Goal: Task Accomplishment & Management: Use online tool/utility

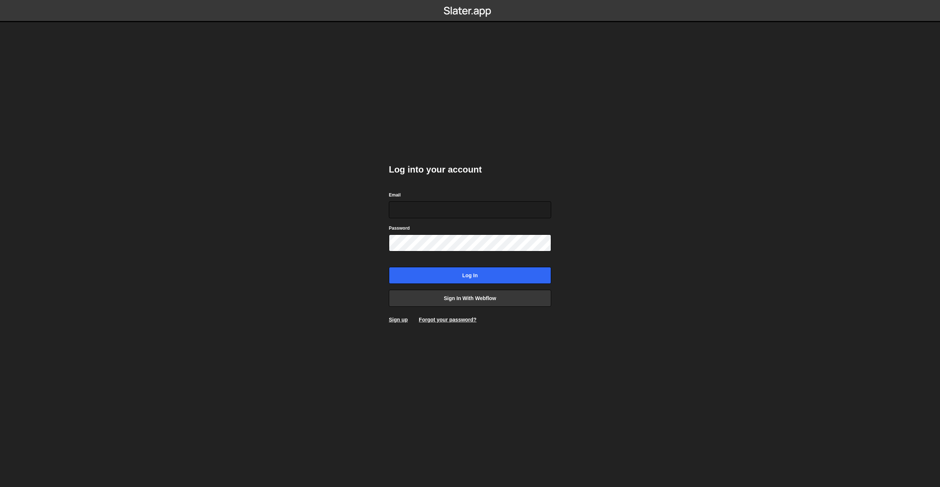
type input "eli@elialcaraz.com"
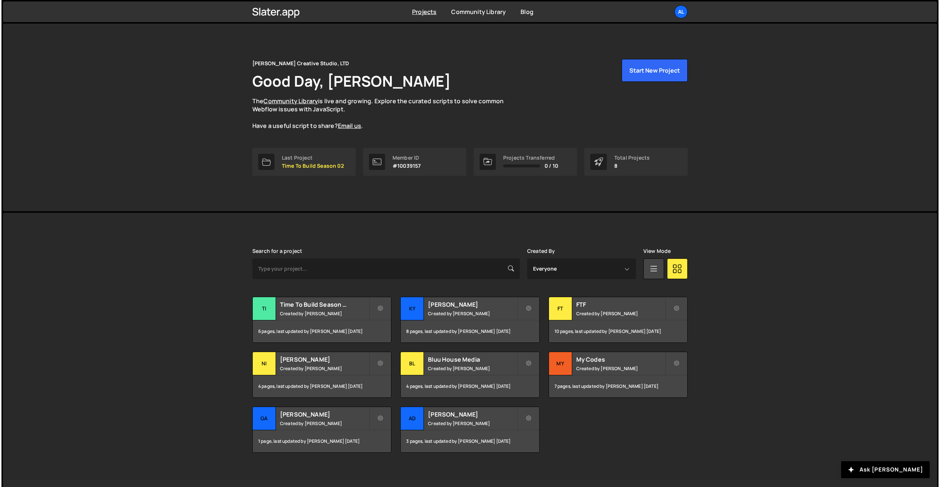
scroll to position [2, 0]
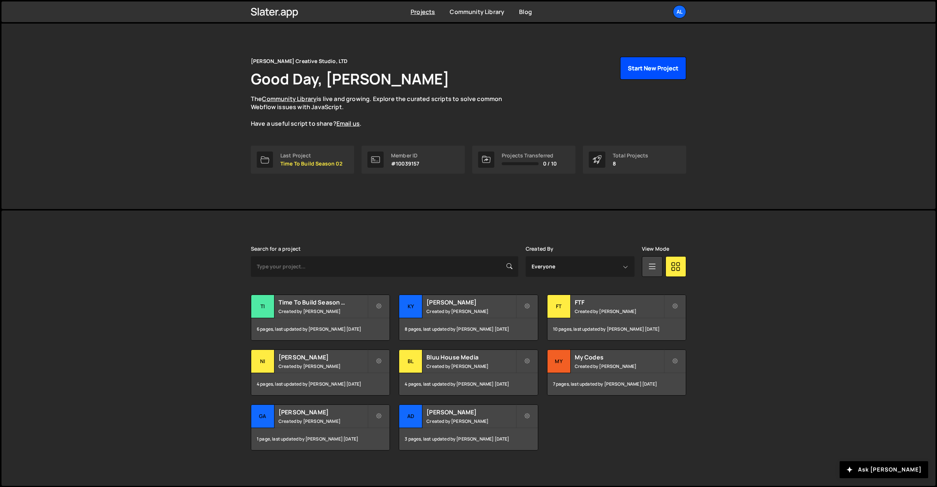
click at [653, 66] on button "Start New Project" at bounding box center [653, 68] width 66 height 23
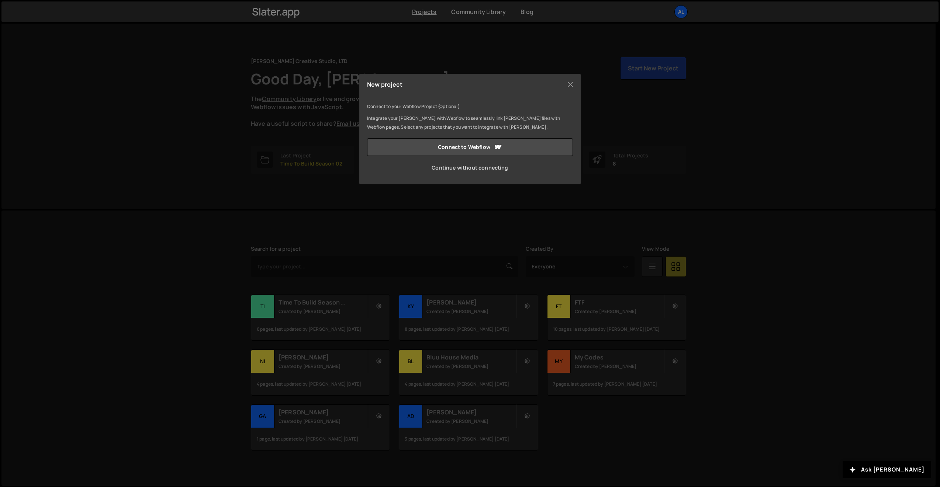
click at [461, 171] on link "Continue without connecting" at bounding box center [470, 168] width 206 height 18
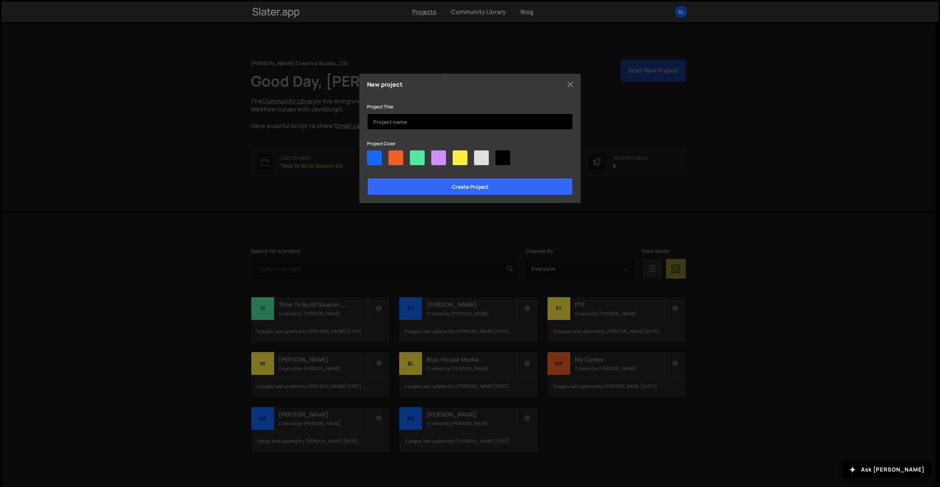
click at [444, 115] on input "text" at bounding box center [470, 122] width 206 height 16
type input "[PERSON_NAME]"
click at [372, 157] on div at bounding box center [374, 157] width 15 height 15
click at [372, 155] on input"] "radio" at bounding box center [369, 152] width 5 height 5
radio input"] "true"
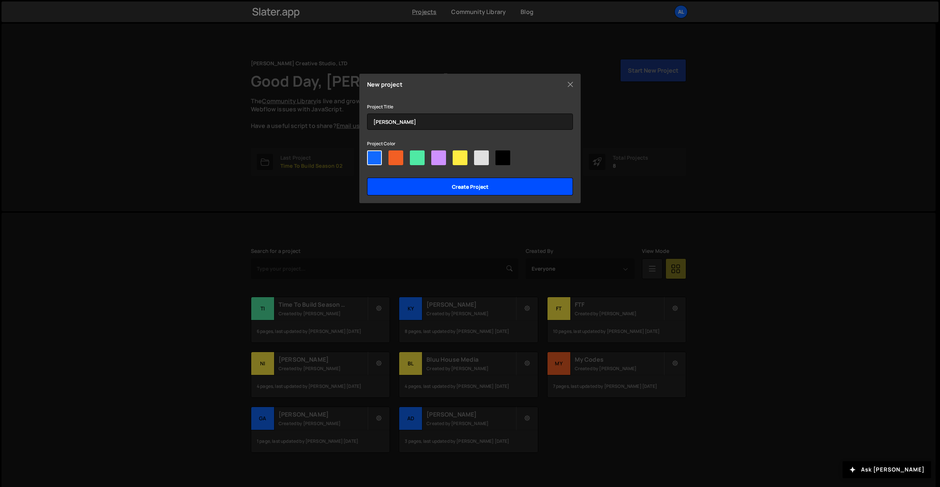
click at [420, 179] on input "Create project" at bounding box center [470, 187] width 206 height 18
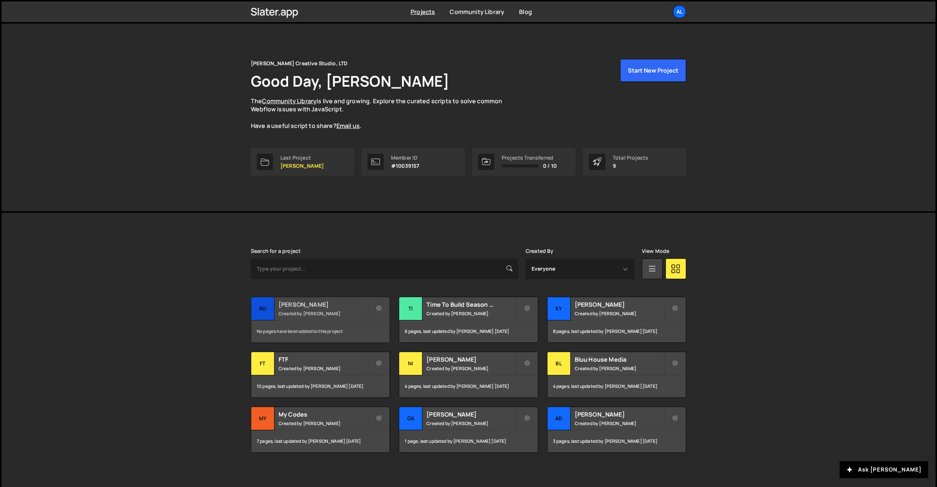
click at [305, 302] on h2 "[PERSON_NAME]" at bounding box center [322, 305] width 89 height 8
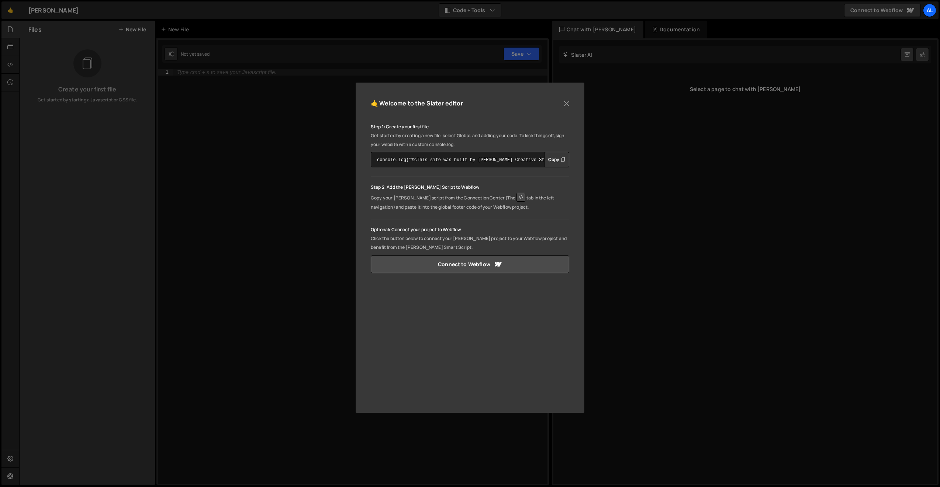
click at [575, 92] on div "🤙 Welcome to the Slater editor Step 1: Create your first file Get started by cr…" at bounding box center [470, 248] width 229 height 330
click at [569, 100] on button "Close" at bounding box center [566, 103] width 11 height 11
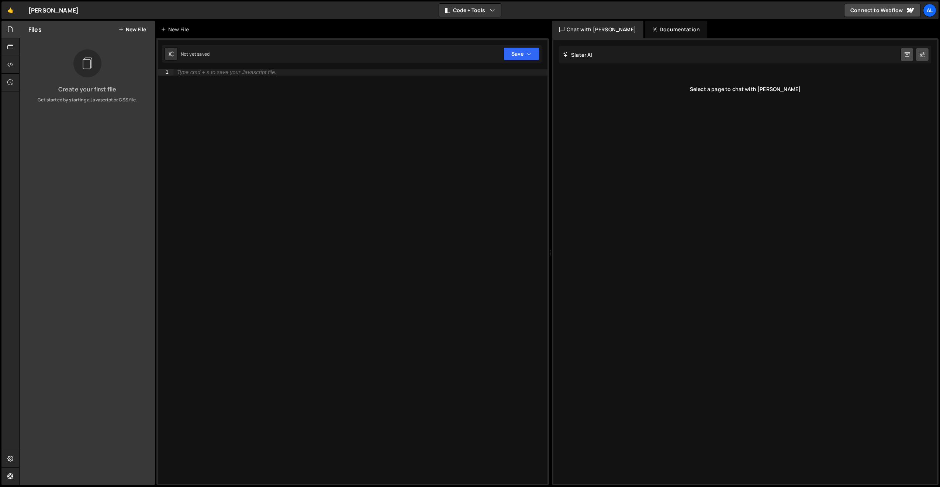
click at [128, 29] on button "New File" at bounding box center [132, 30] width 28 height 6
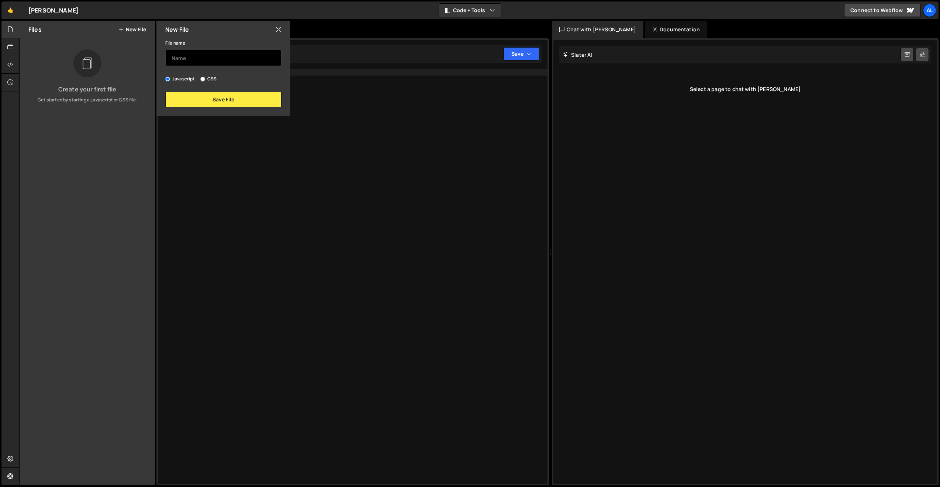
click at [197, 58] on input "text" at bounding box center [223, 58] width 116 height 16
type input "W"
type input "Swiper Slider OSMO"
click at [205, 101] on button "Save File" at bounding box center [223, 99] width 116 height 15
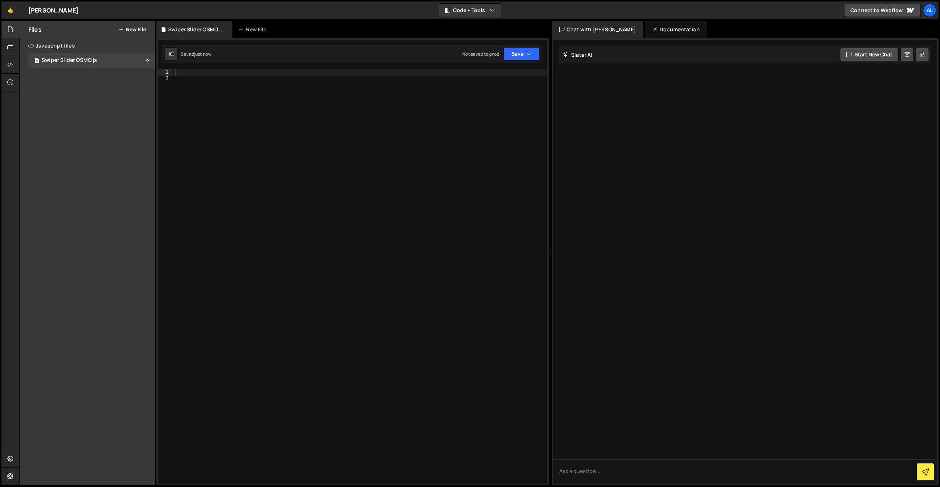
click at [212, 103] on div at bounding box center [360, 282] width 374 height 427
paste textarea "});"
type textarea "});"
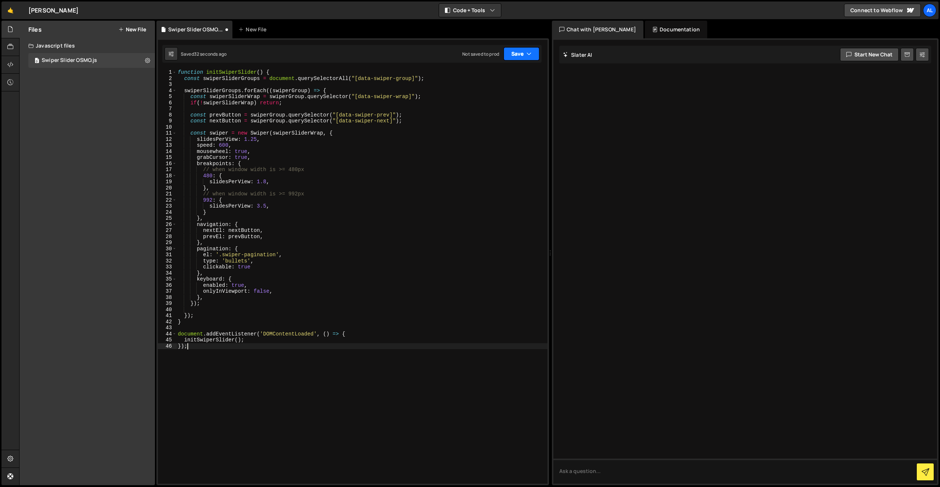
click at [534, 56] on button "Save" at bounding box center [521, 53] width 36 height 13
click at [513, 94] on div "Save to Production S" at bounding box center [496, 95] width 77 height 7
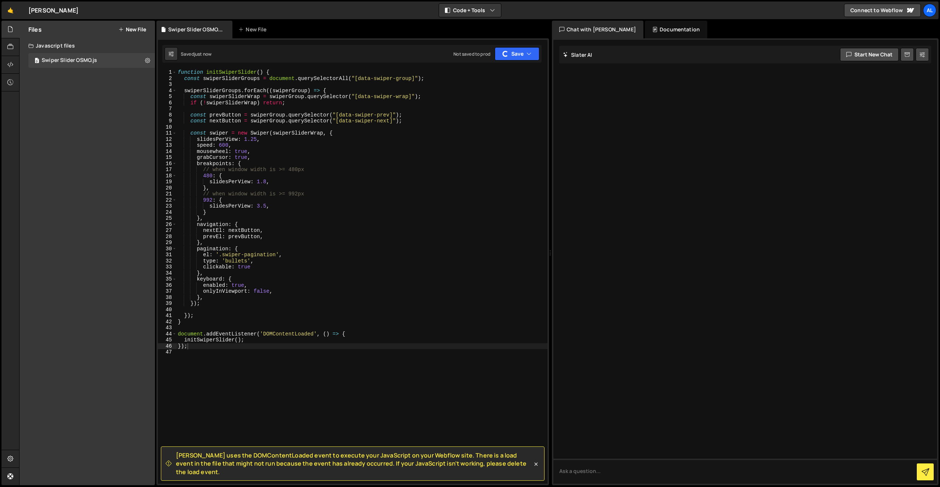
click at [144, 34] on div "Files New File" at bounding box center [87, 30] width 135 height 18
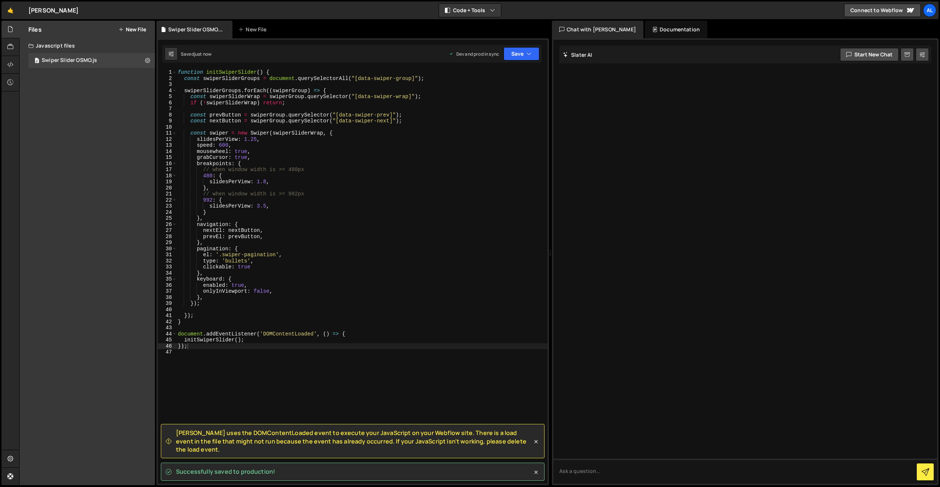
click at [144, 32] on button "New File" at bounding box center [132, 30] width 28 height 6
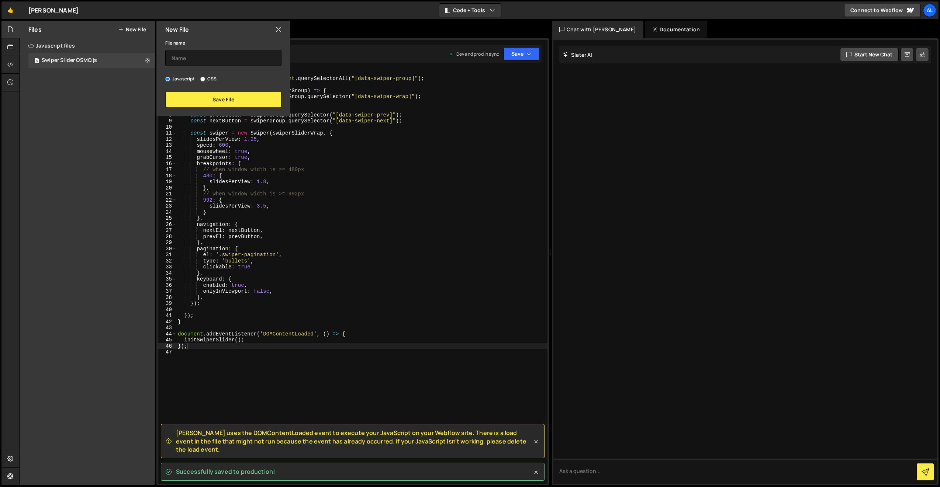
click at [208, 77] on label "CSS" at bounding box center [208, 78] width 16 height 7
click at [205, 77] on input "CSS" at bounding box center [202, 79] width 5 height 5
radio input "true"
click at [209, 66] on input "text" at bounding box center [223, 58] width 116 height 16
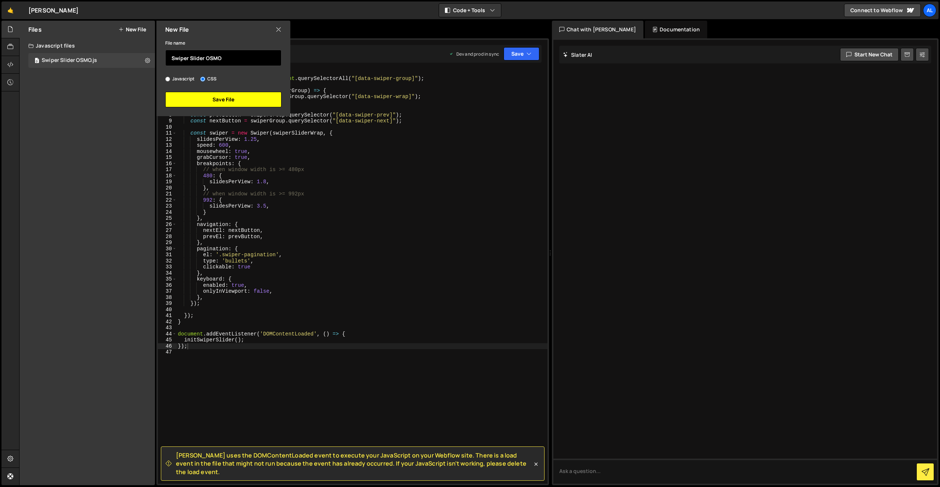
type input "Swiper Slider OSMO"
click at [250, 101] on button "Save File" at bounding box center [223, 99] width 116 height 15
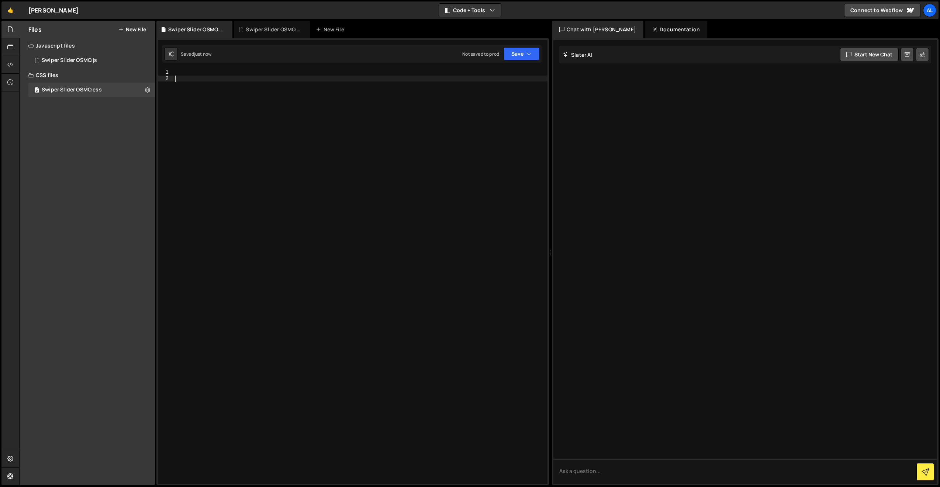
click at [236, 84] on div at bounding box center [360, 282] width 374 height 427
paste textarea "}"
type textarea "}"
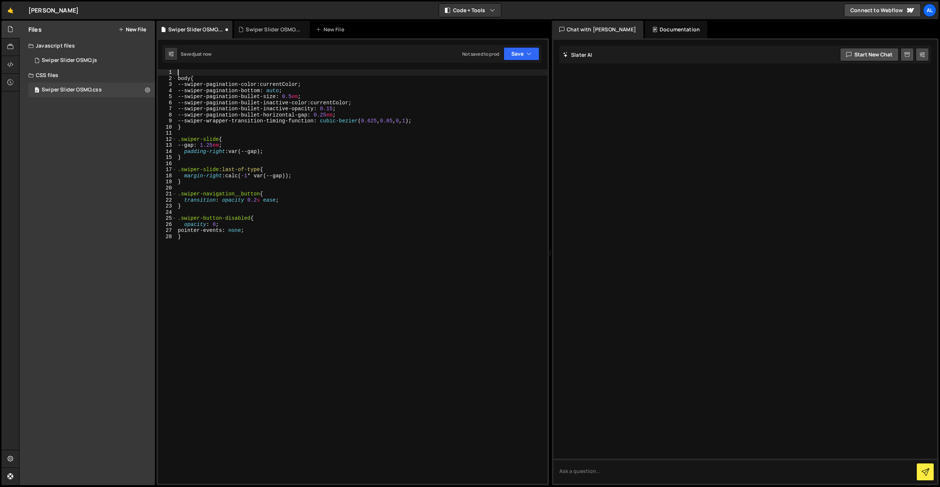
click at [234, 73] on div "body { --swiper-pagination-color : currentColor ; --swiper-pagination-bottom : …" at bounding box center [361, 282] width 371 height 427
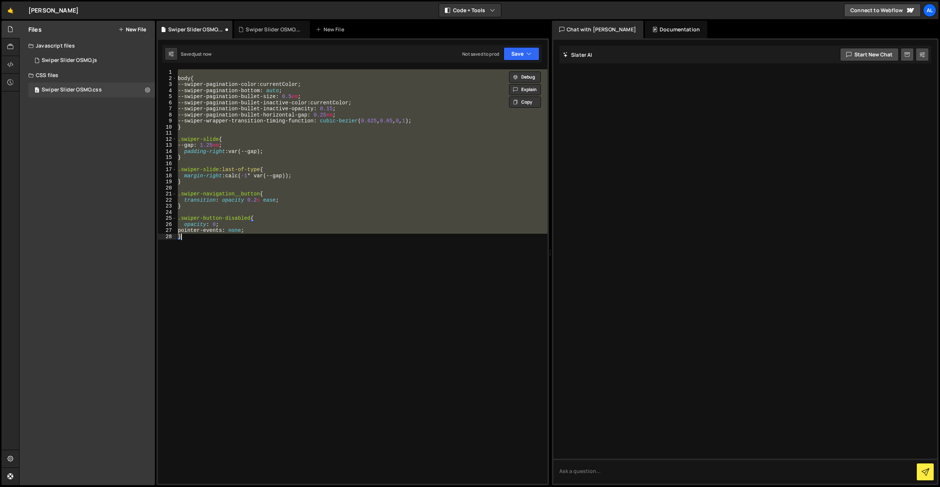
paste textarea
type textarea "}"
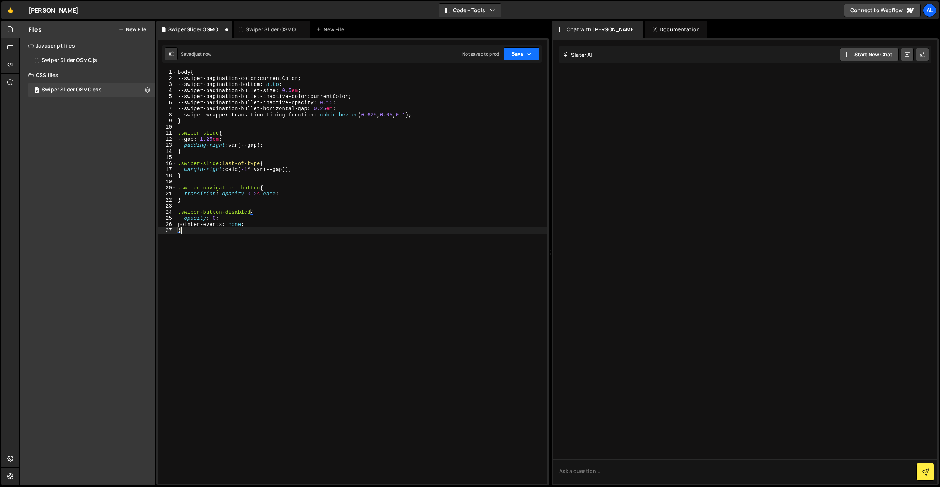
click at [519, 53] on button "Save" at bounding box center [521, 53] width 36 height 13
click at [503, 96] on div "Save to Production S" at bounding box center [496, 95] width 77 height 7
click at [11, 64] on icon at bounding box center [10, 64] width 6 height 8
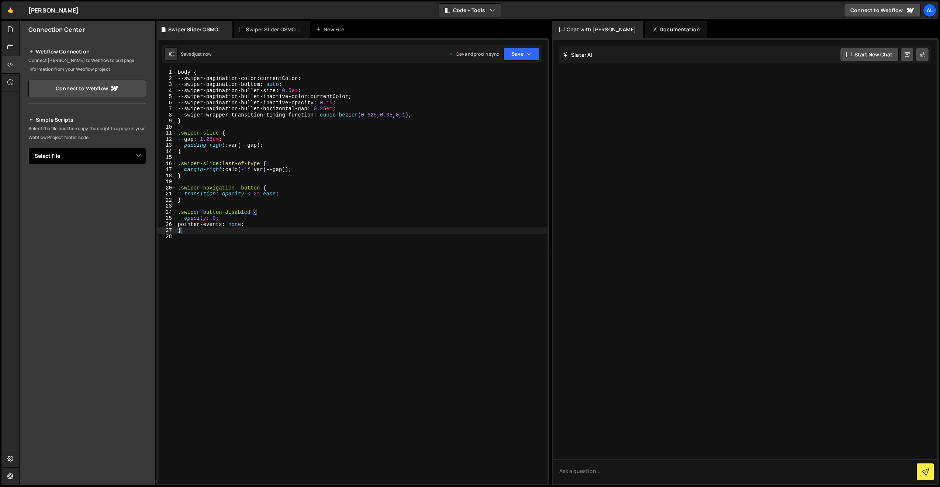
click at [140, 163] on select "Select File Swiper Slider OSMO.js Swiper Slider OSMO.css" at bounding box center [87, 156] width 118 height 16
click at [28, 148] on select "Select File Swiper Slider OSMO.js Swiper Slider OSMO.css" at bounding box center [87, 156] width 118 height 16
click at [138, 180] on button "Button group with nested dropdown" at bounding box center [141, 180] width 10 height 15
click at [134, 205] on link "Copy Production js" at bounding box center [114, 205] width 61 height 10
click at [142, 152] on select "Select File Swiper Slider OSMO.js Swiper Slider OSMO.css" at bounding box center [87, 156] width 118 height 16
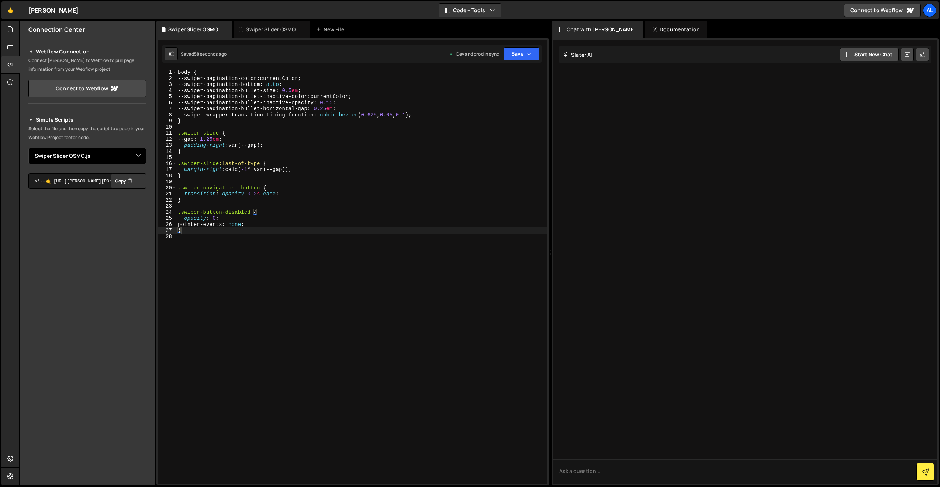
select select "47710"
click at [28, 148] on select "Select File Swiper Slider OSMO.js Swiper Slider OSMO.css" at bounding box center [87, 156] width 118 height 16
click at [139, 179] on button "Button group with nested dropdown" at bounding box center [141, 180] width 10 height 15
click at [130, 202] on link "Copy Production css" at bounding box center [113, 205] width 66 height 10
click at [272, 37] on div "Swiper Slider OSMO.js" at bounding box center [272, 30] width 76 height 18
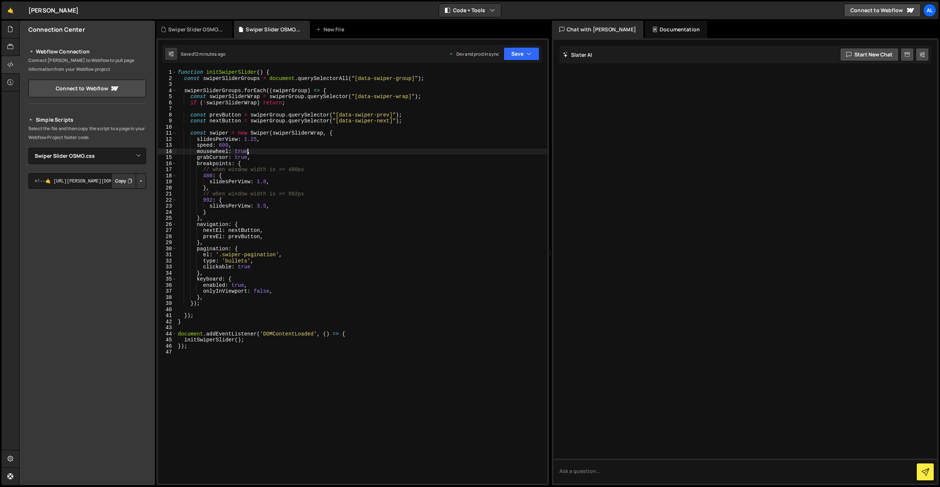
click at [247, 150] on div "function initSwiperSlider ( ) { const swiperSliderGroups = document . querySele…" at bounding box center [361, 282] width 371 height 427
type textarea "mousewheel: false,"
click at [507, 57] on button "Save" at bounding box center [521, 53] width 36 height 13
click at [499, 100] on div "Saved 12 minutes ago" at bounding box center [496, 104] width 77 height 9
